Goal: Check status: Check status

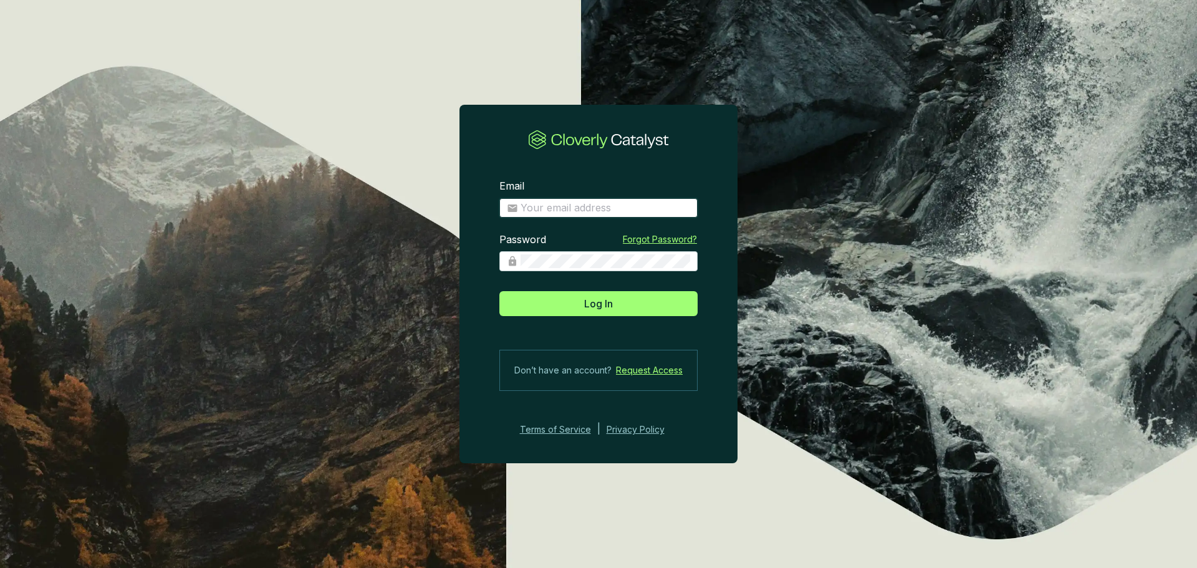
click at [580, 206] on input "Email" at bounding box center [606, 208] width 170 height 14
type input "[EMAIL_ADDRESS][DOMAIN_NAME]"
click at [499, 291] on button "Log In" at bounding box center [598, 303] width 198 height 25
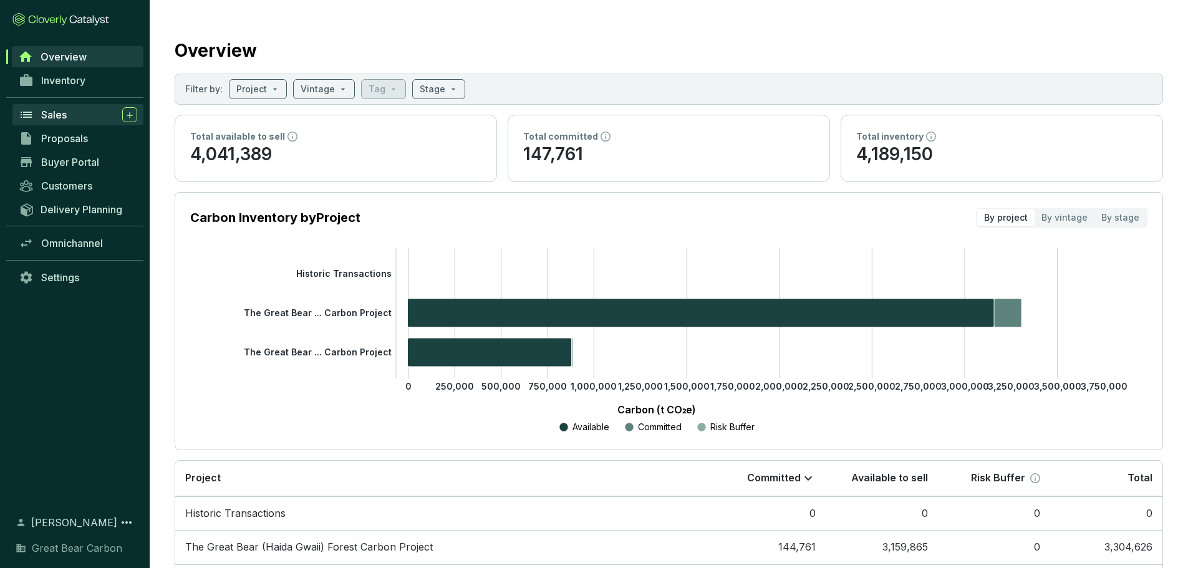
click at [102, 114] on div "Sales" at bounding box center [89, 114] width 96 height 15
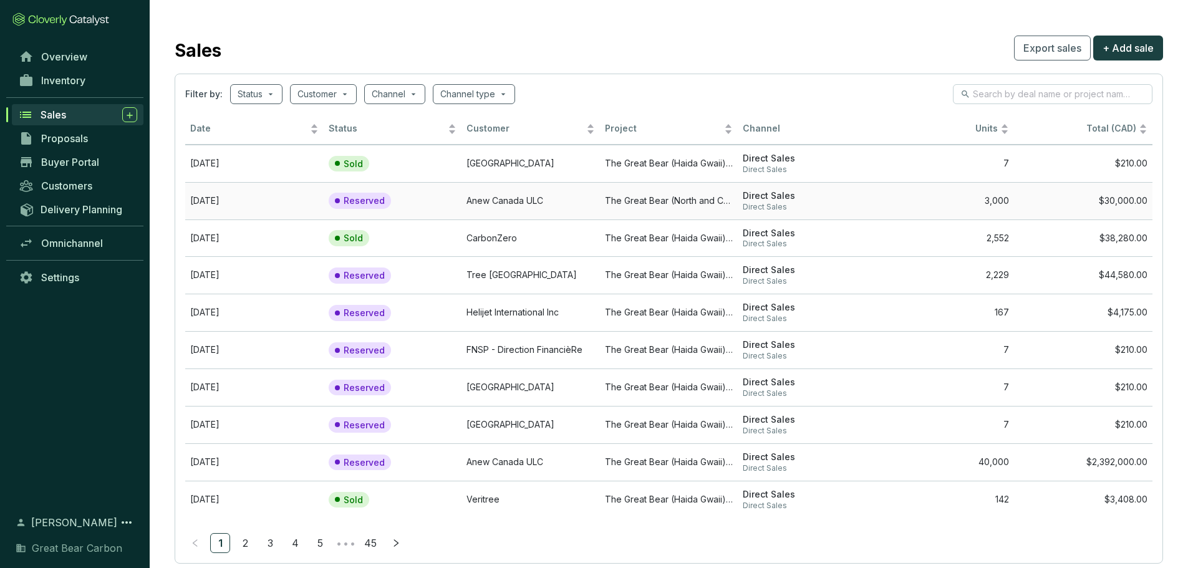
click at [814, 203] on span "Direct Sales" at bounding box center [807, 207] width 128 height 10
